Goal: Transaction & Acquisition: Purchase product/service

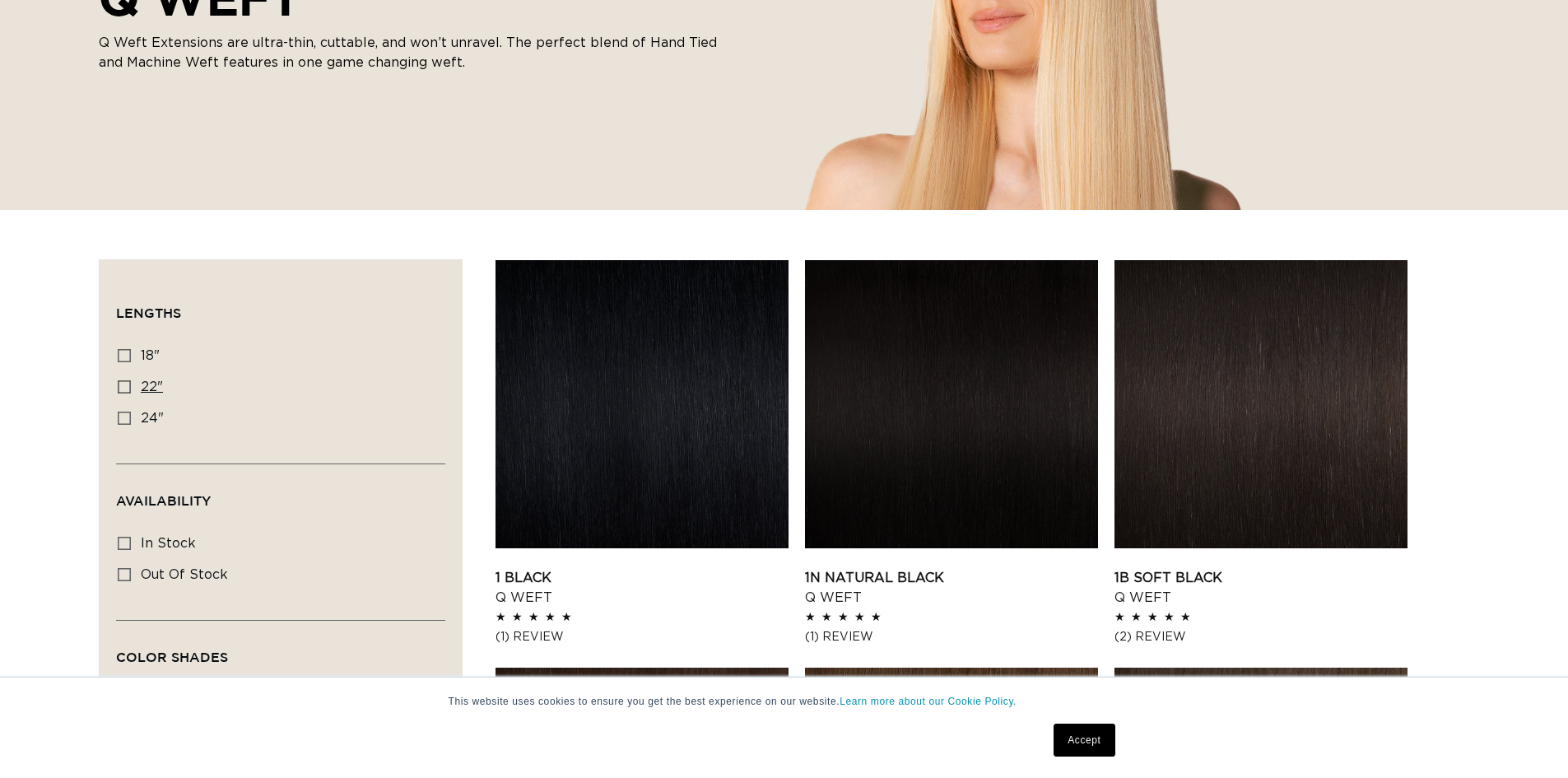
click at [124, 385] on icon at bounding box center [124, 387] width 13 height 13
click at [124, 385] on input "22" 22" (5 products)" at bounding box center [124, 387] width 13 height 13
checkbox input "true"
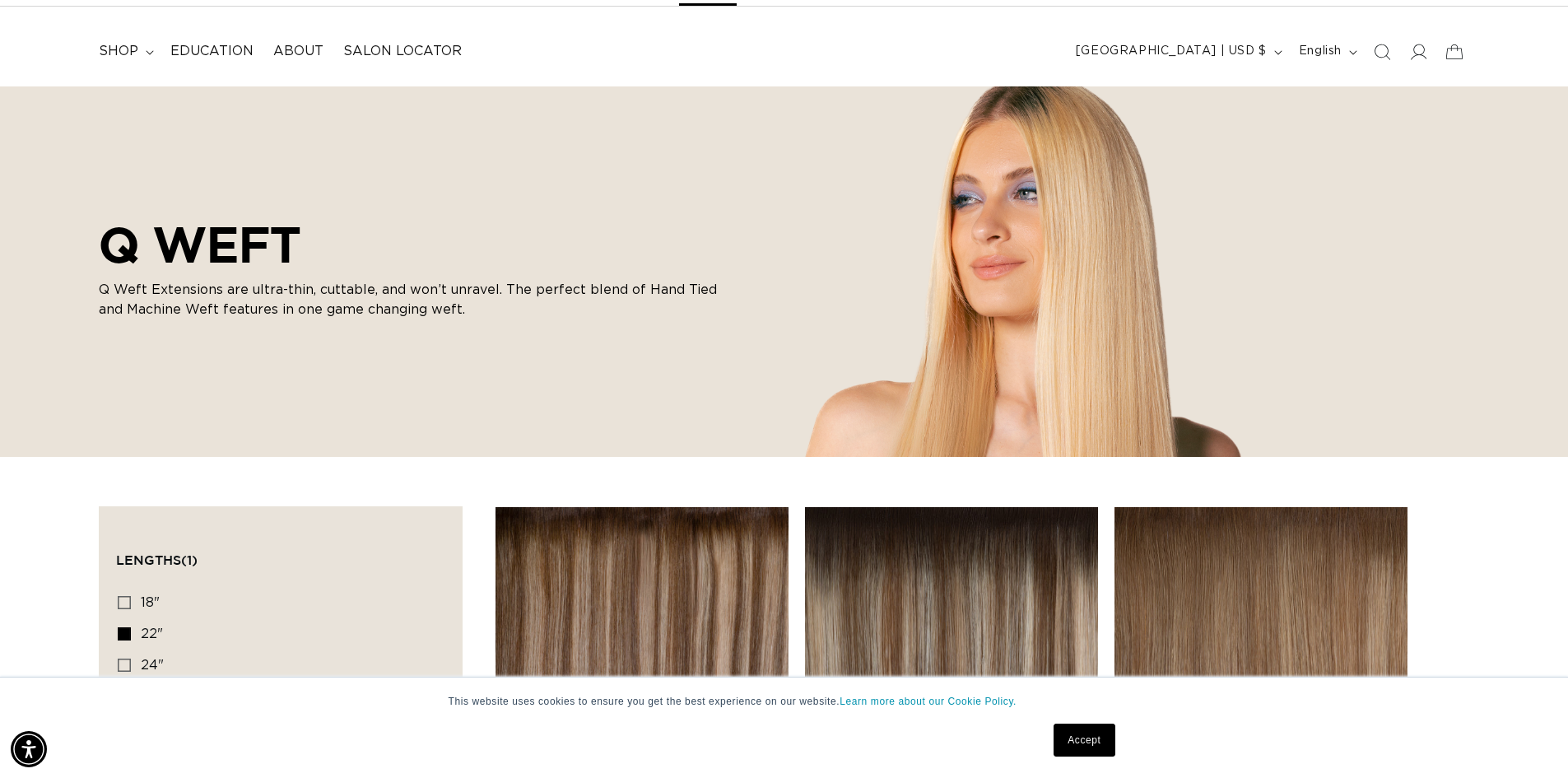
click at [145, 49] on summary "shop" at bounding box center [124, 51] width 71 height 37
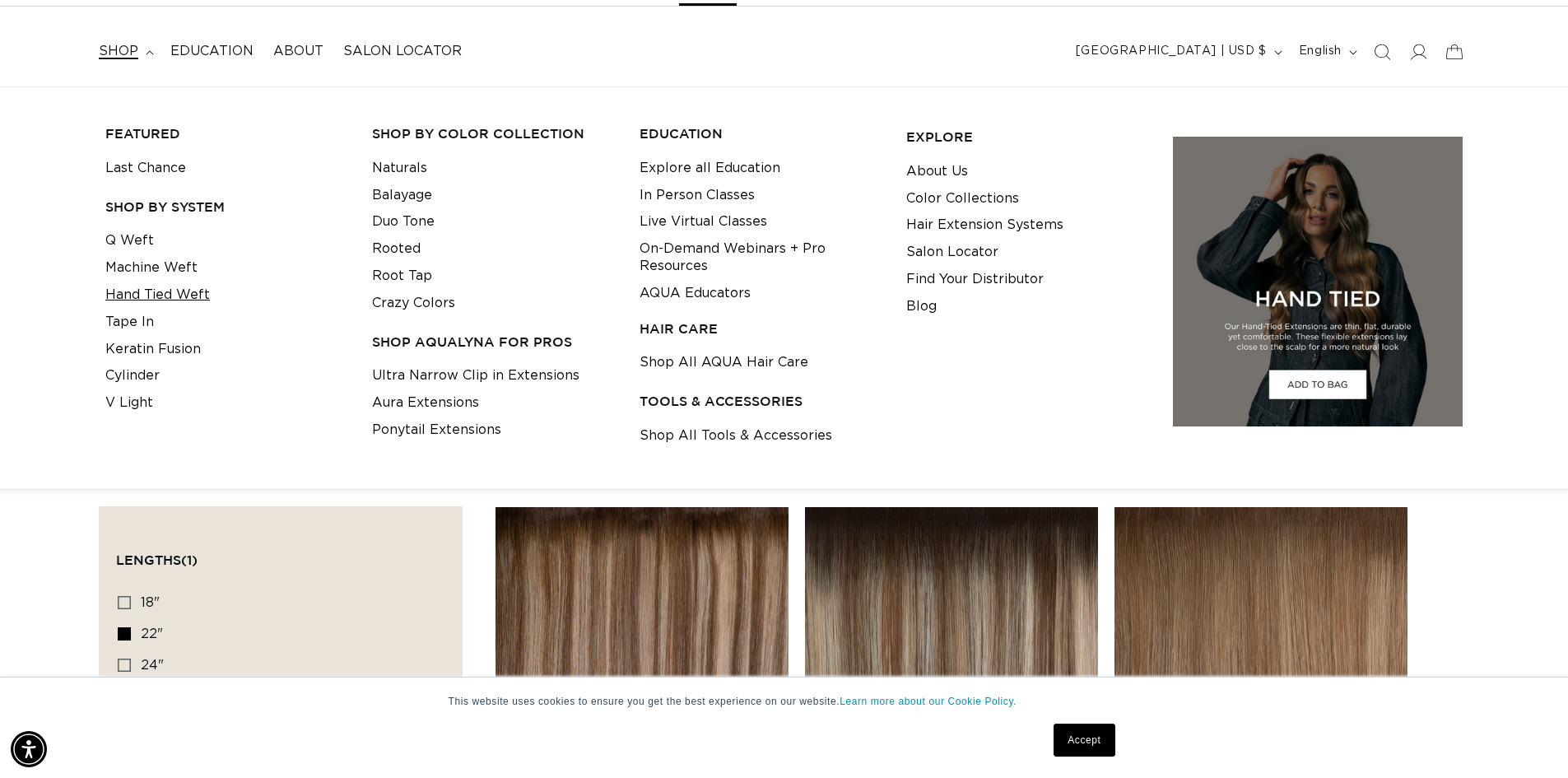
click at [157, 294] on link "Hand Tied Weft" at bounding box center [157, 295] width 104 height 27
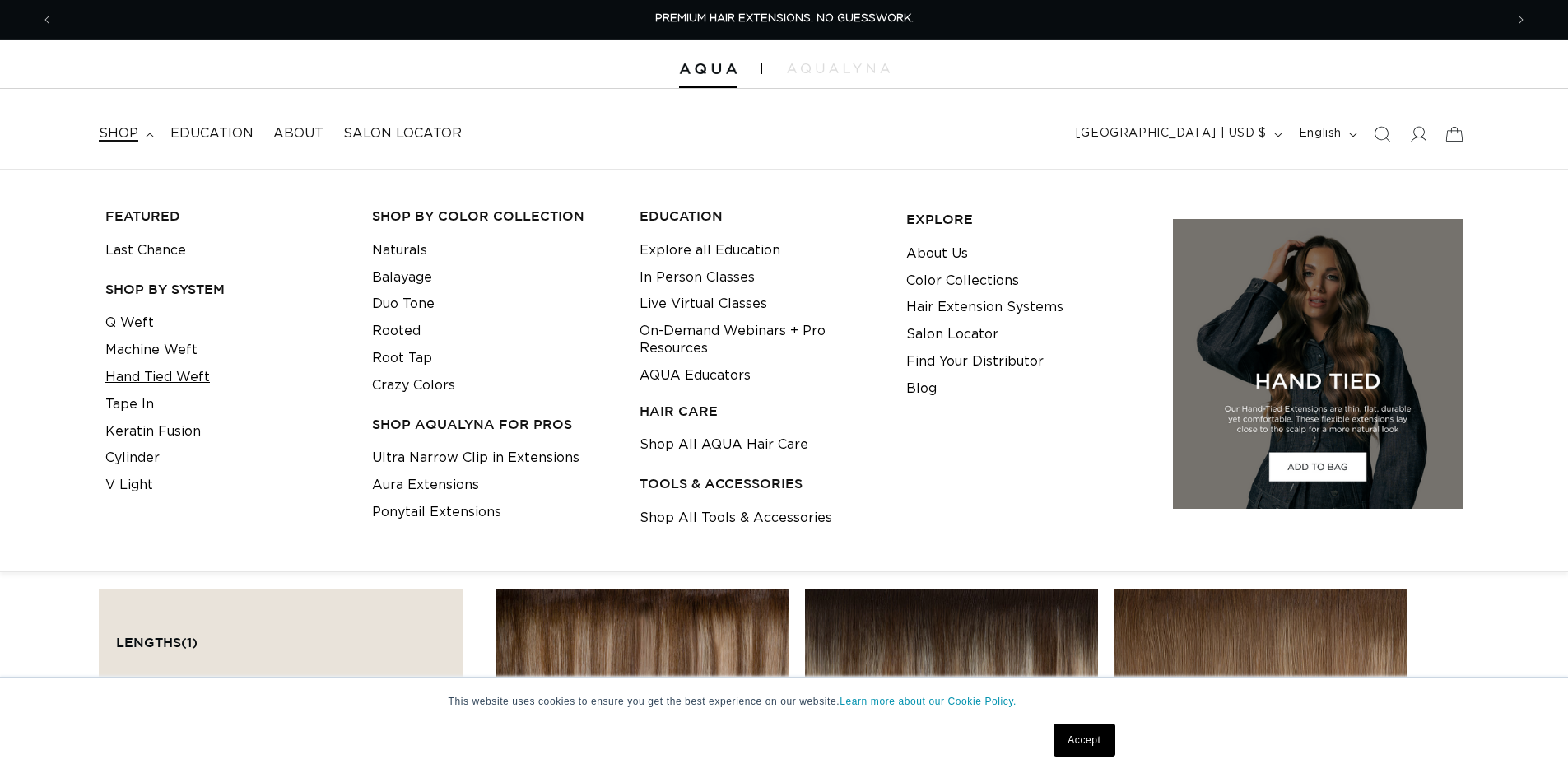
drag, startPoint x: 147, startPoint y: 293, endPoint x: 161, endPoint y: 296, distance: 14.3
click at [147, 364] on link "Hand Tied Weft" at bounding box center [157, 378] width 104 height 27
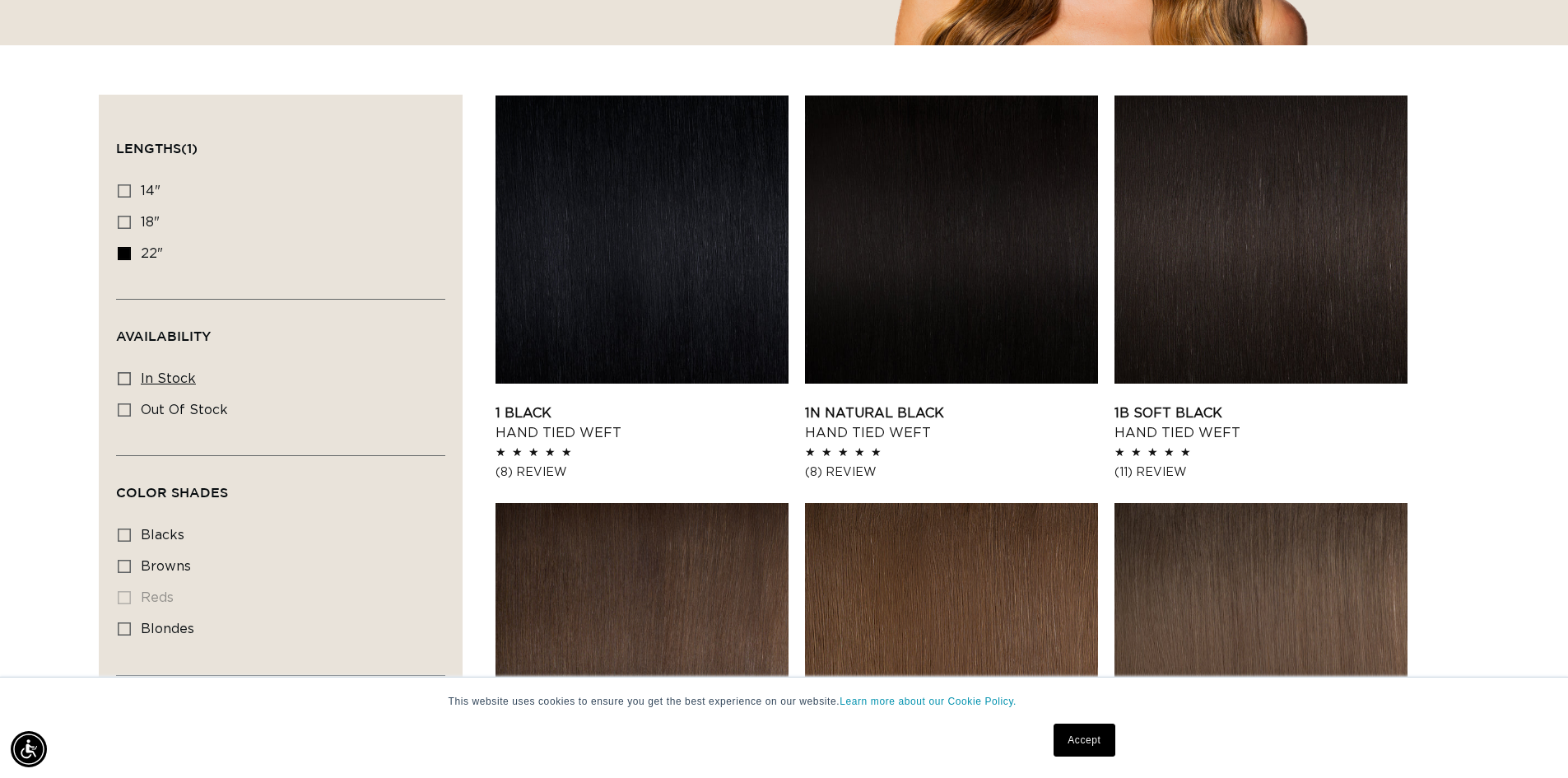
click at [141, 376] on span "In stock" at bounding box center [168, 378] width 55 height 13
click at [131, 376] on input "In stock In stock (29 products)" at bounding box center [124, 378] width 13 height 13
checkbox input "true"
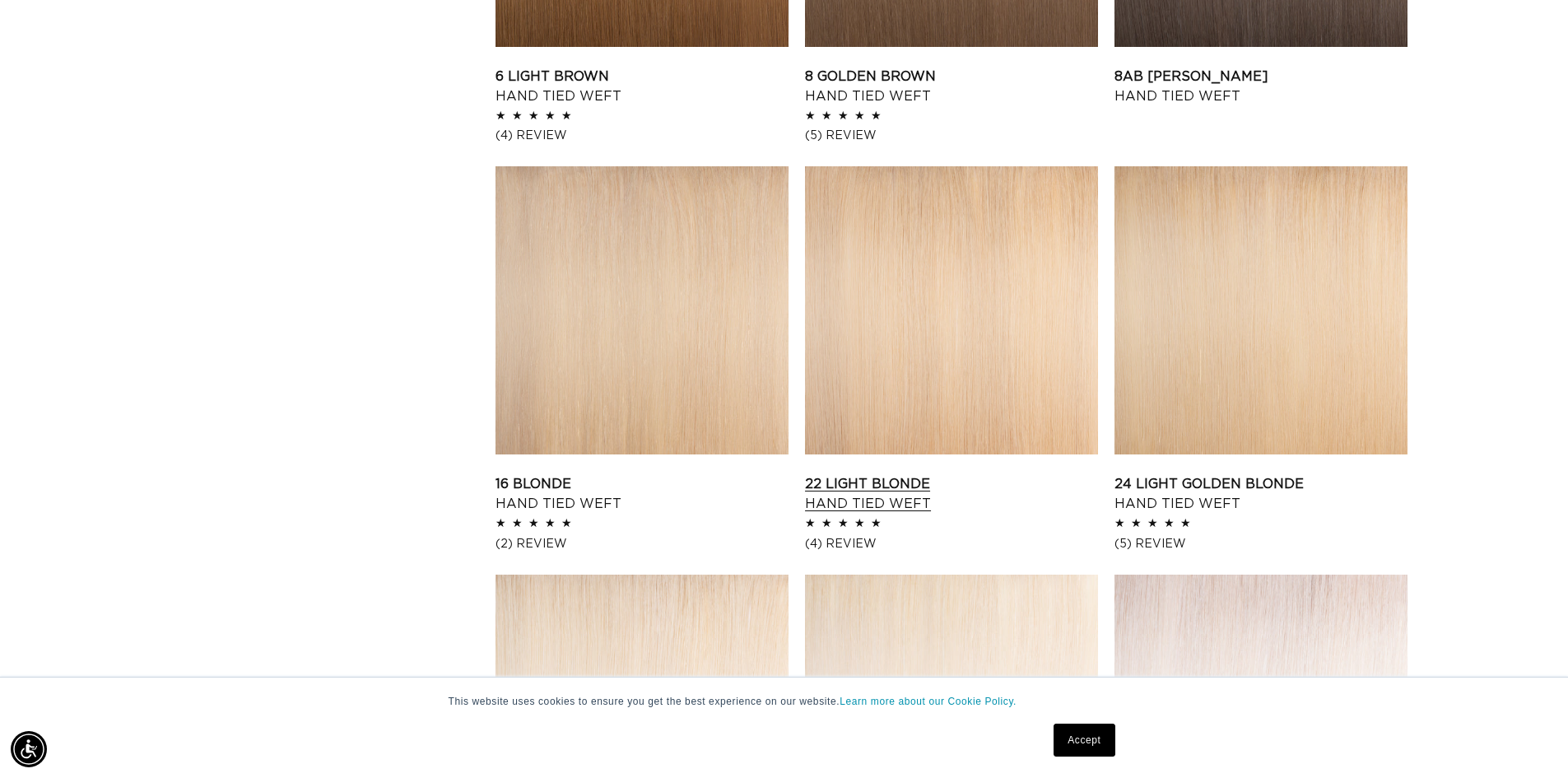
scroll to position [0, 1451]
click at [884, 502] on link "22 Light Blonde Hand Tied Weft" at bounding box center [951, 494] width 293 height 40
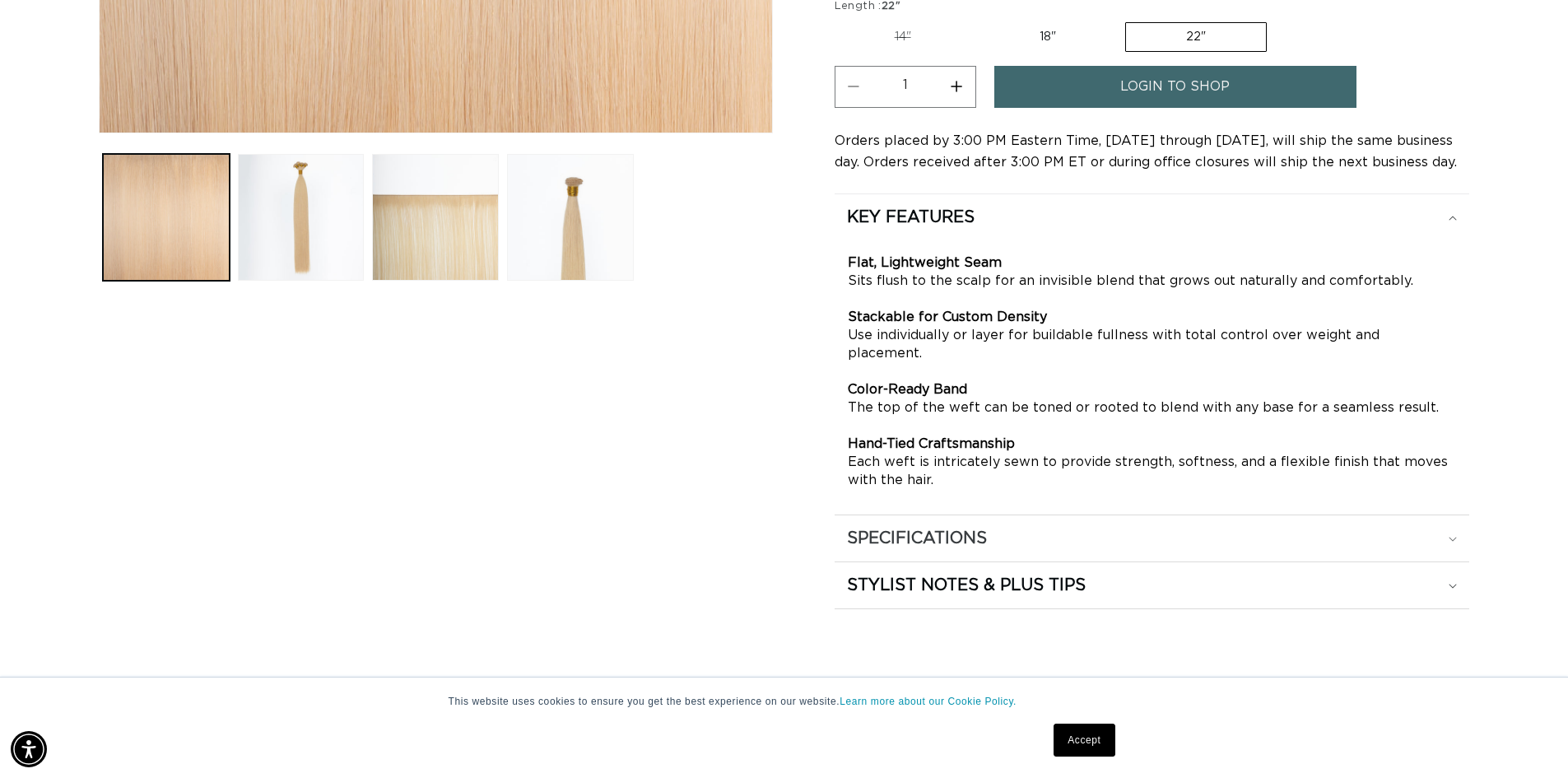
scroll to position [734, 0]
click at [951, 527] on h2 "SPECIFICATIONS" at bounding box center [916, 537] width 140 height 21
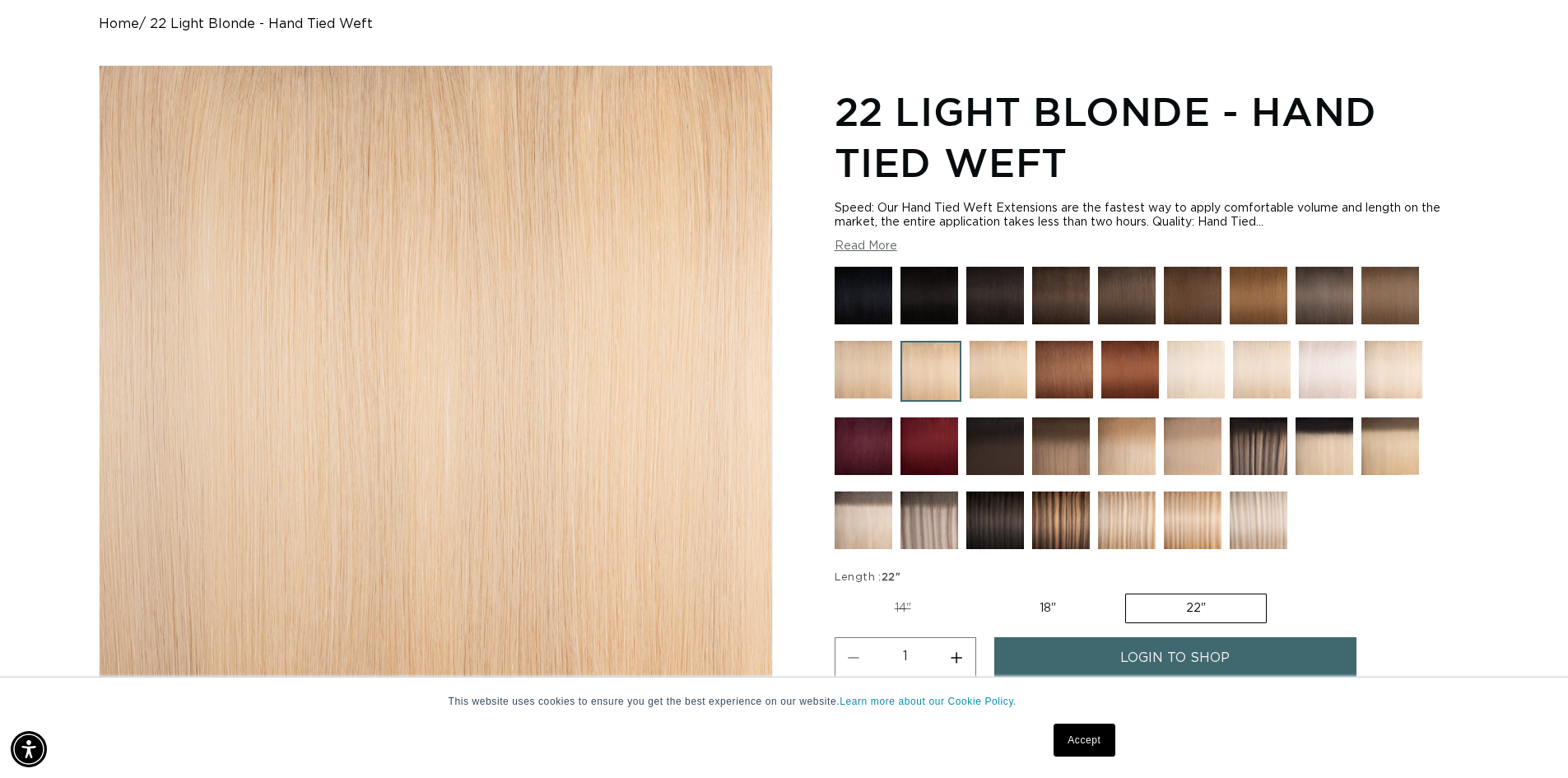
scroll to position [158, 0]
